Goal: Task Accomplishment & Management: Manage account settings

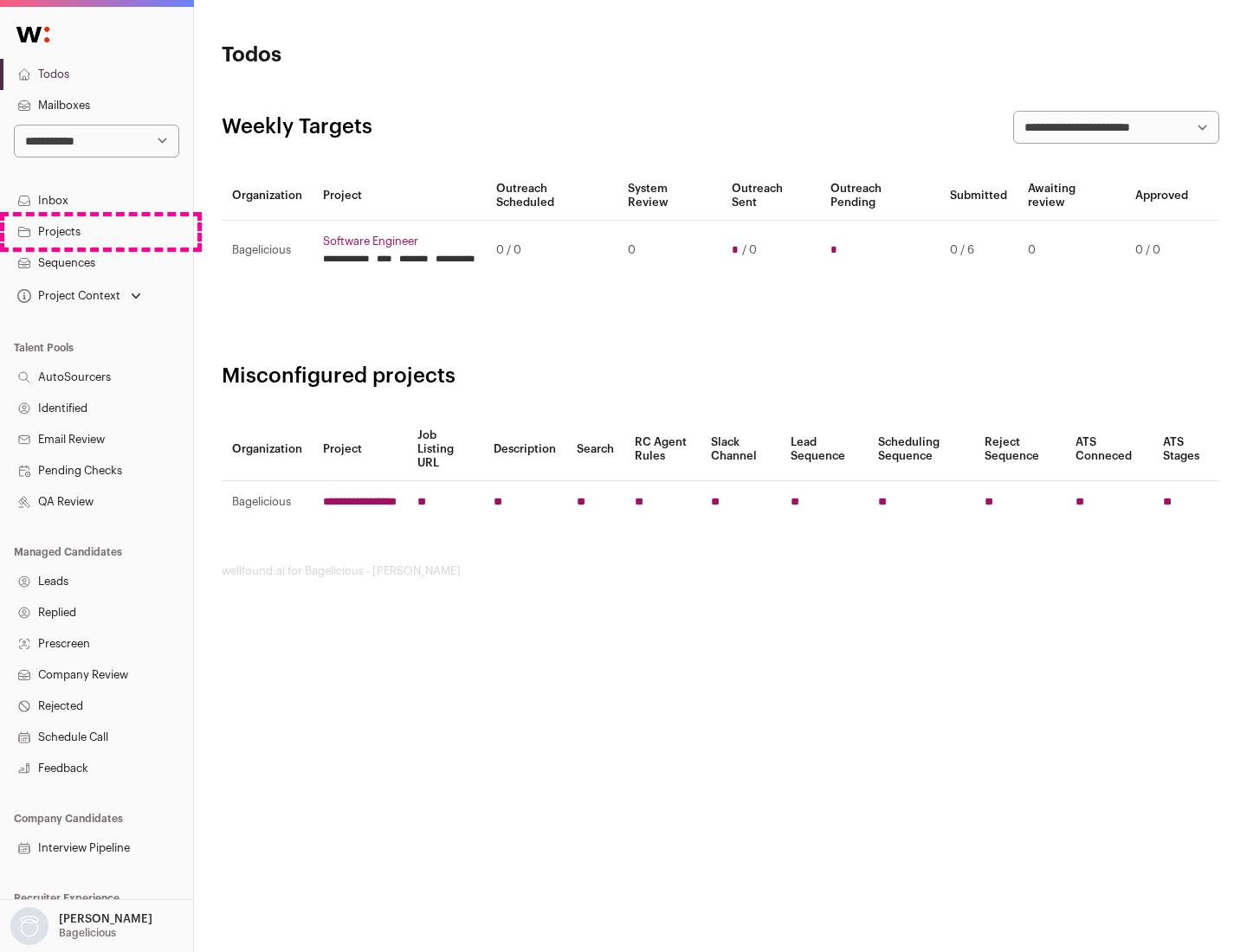
click at [96, 231] on link "Projects" at bounding box center [96, 232] width 193 height 31
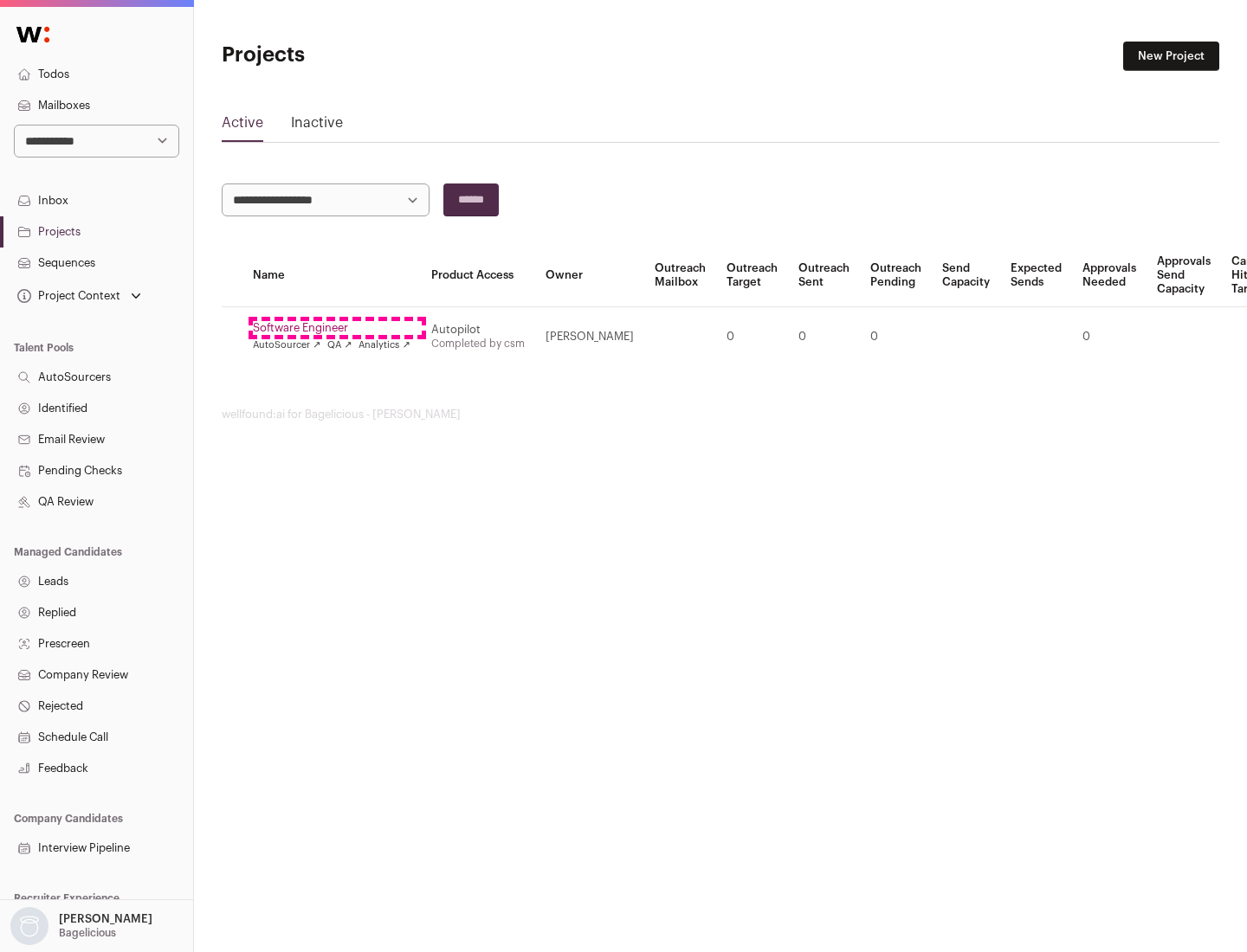
click at [337, 328] on link "Software Engineer" at bounding box center [332, 328] width 158 height 14
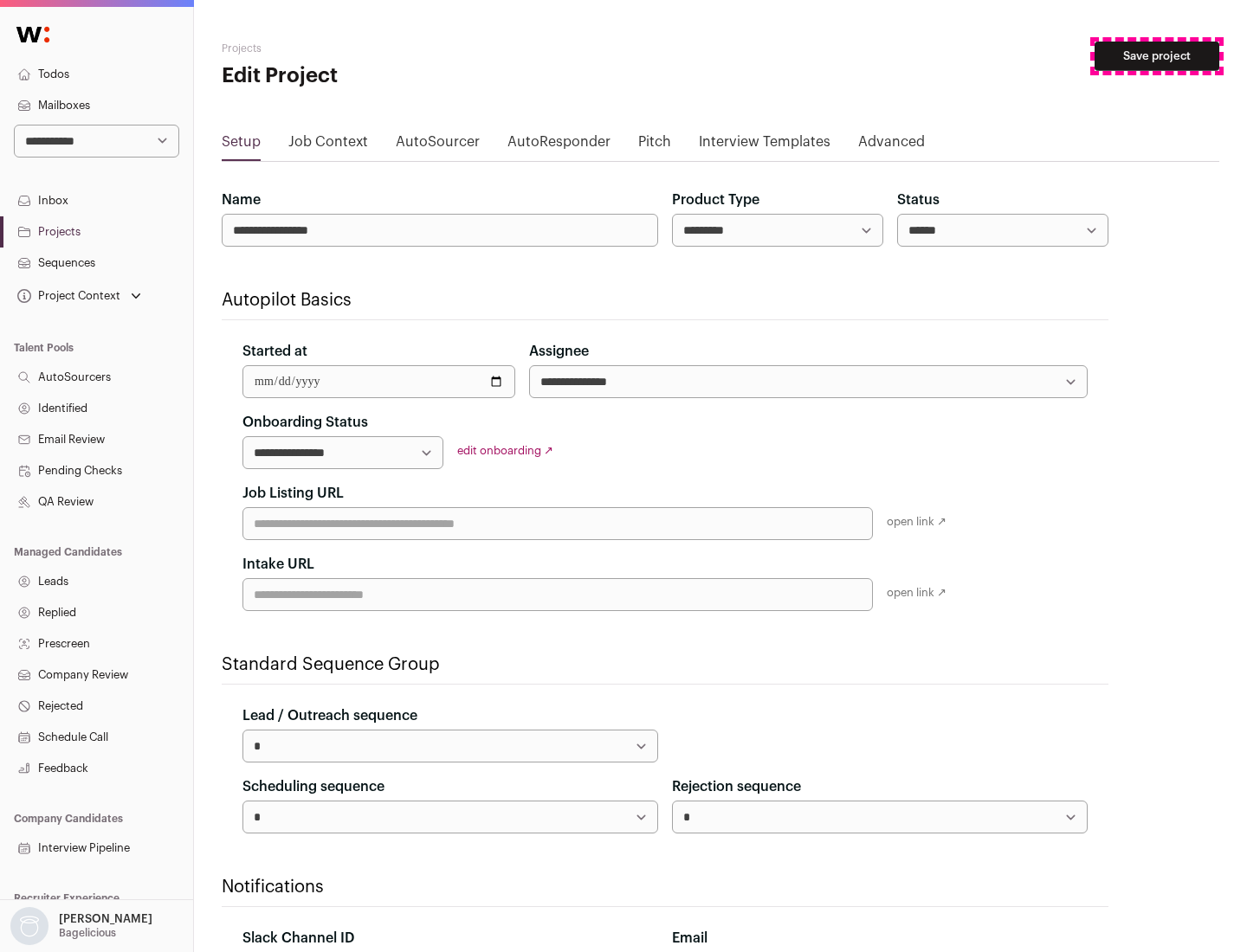
click at [1157, 56] on button "Save project" at bounding box center [1157, 56] width 125 height 29
